Goal: Task Accomplishment & Management: Manage account settings

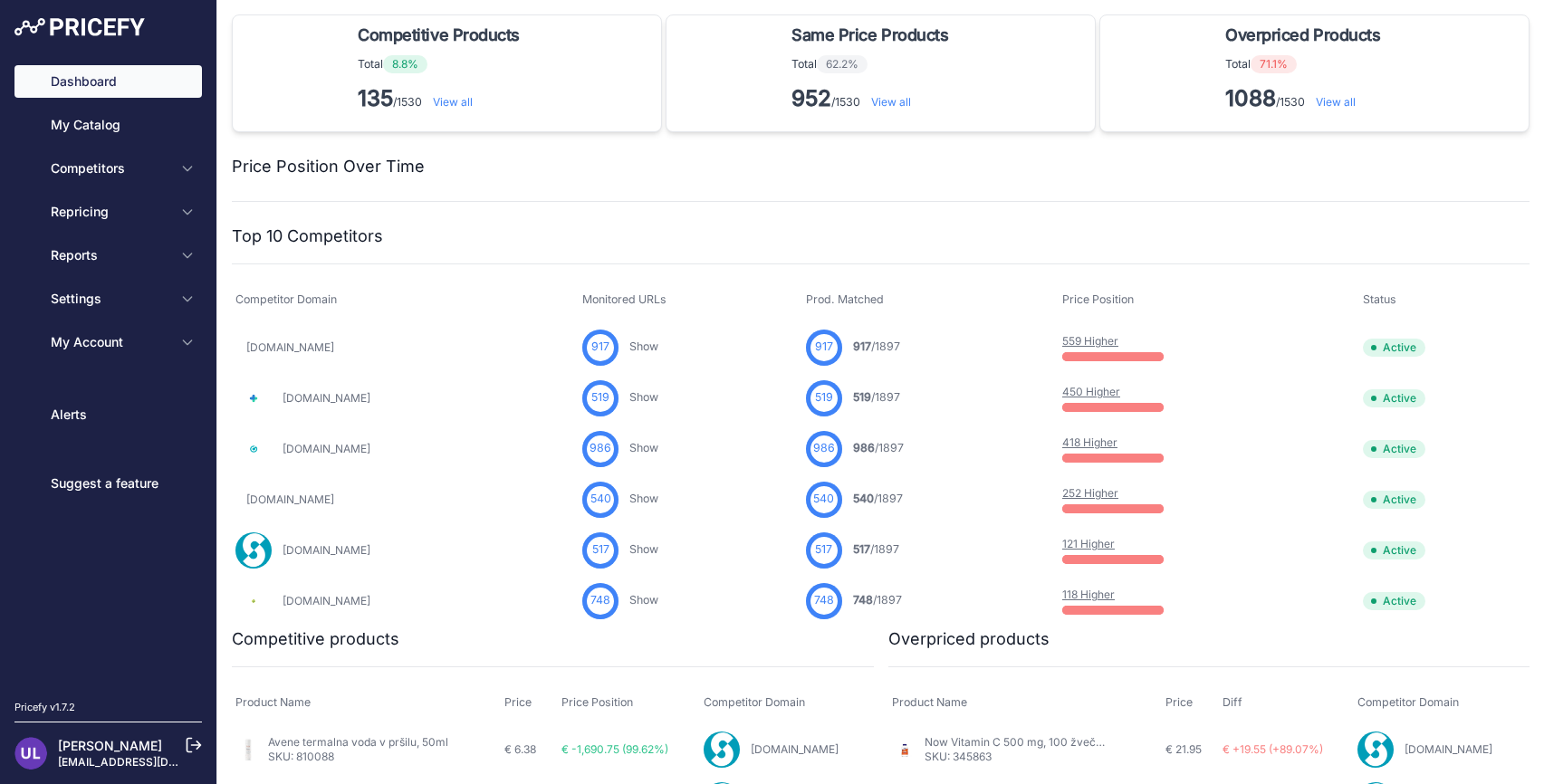
click at [120, 324] on div "Dashboard My Catalog Competitors Competitors Monitored URLs MAP infringements R…" at bounding box center [108, 212] width 187 height 294
click at [118, 336] on span "My Account" at bounding box center [111, 342] width 119 height 18
click at [112, 346] on span "My Account" at bounding box center [111, 342] width 119 height 18
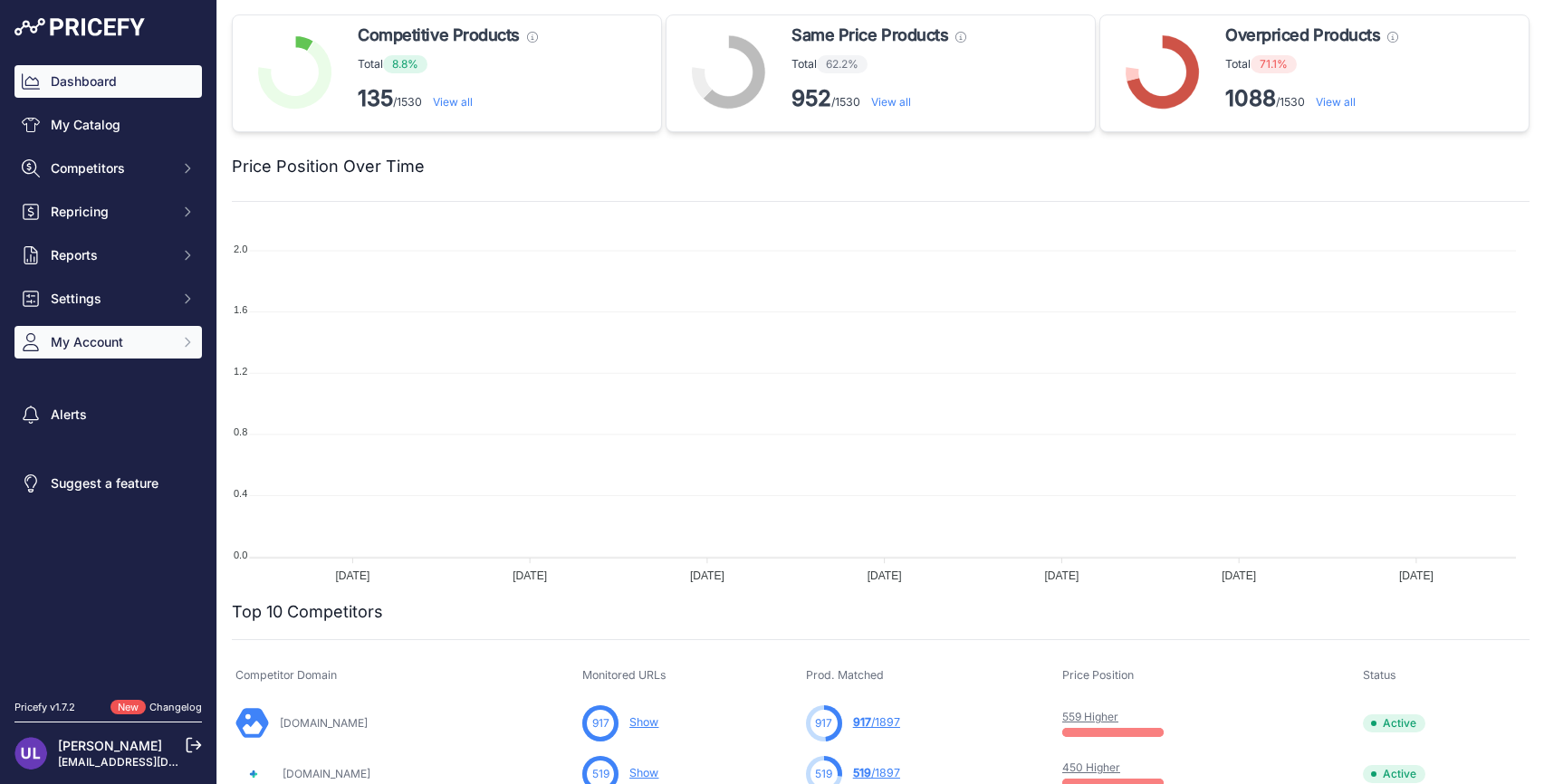
click at [112, 346] on span "My Account" at bounding box center [111, 342] width 119 height 18
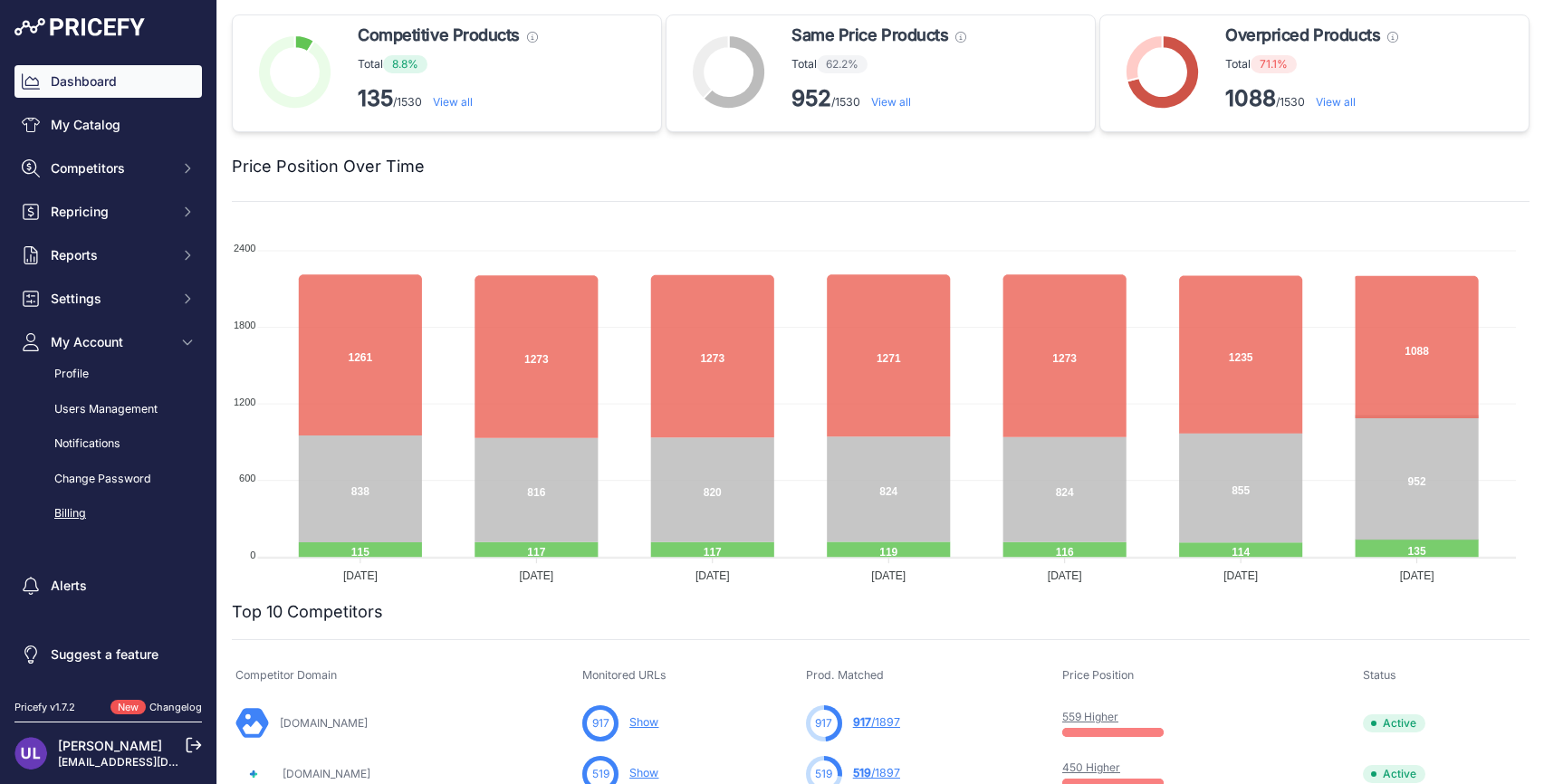
click at [69, 509] on link "Billing" at bounding box center [108, 514] width 187 height 32
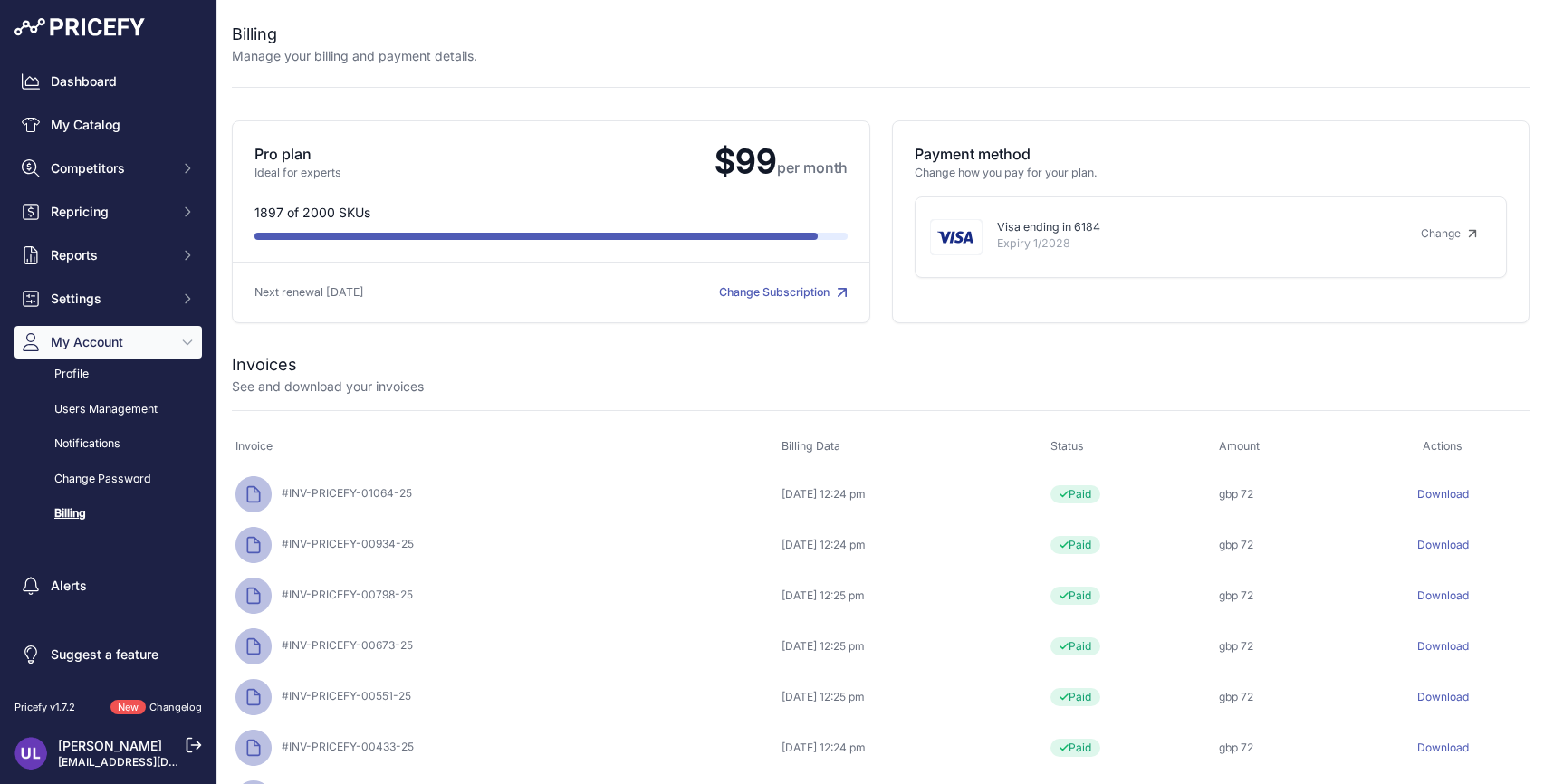
click at [1432, 495] on link "Download" at bounding box center [1443, 494] width 52 height 13
